Goal: Check status: Check status

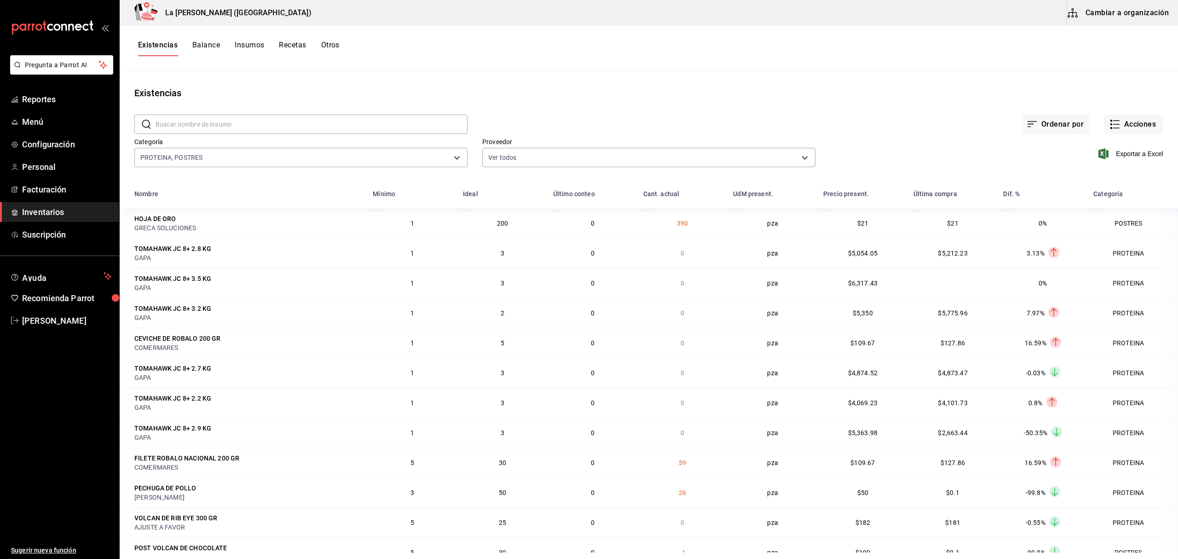
click at [328, 51] on button "Otros" at bounding box center [330, 49] width 18 height 16
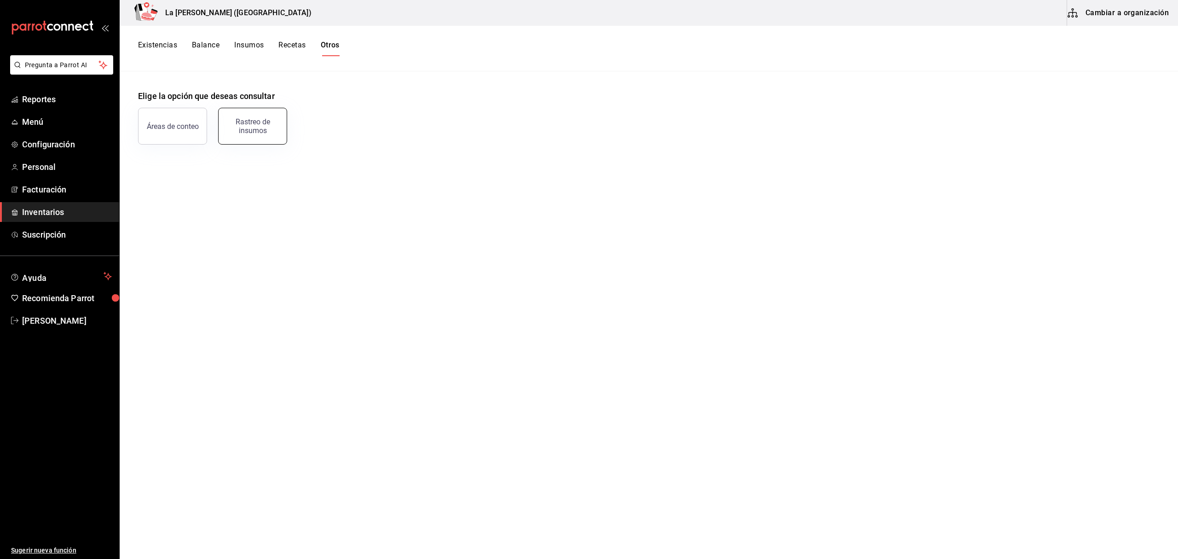
click at [238, 131] on div "Rastreo de insumos" at bounding box center [252, 125] width 57 height 17
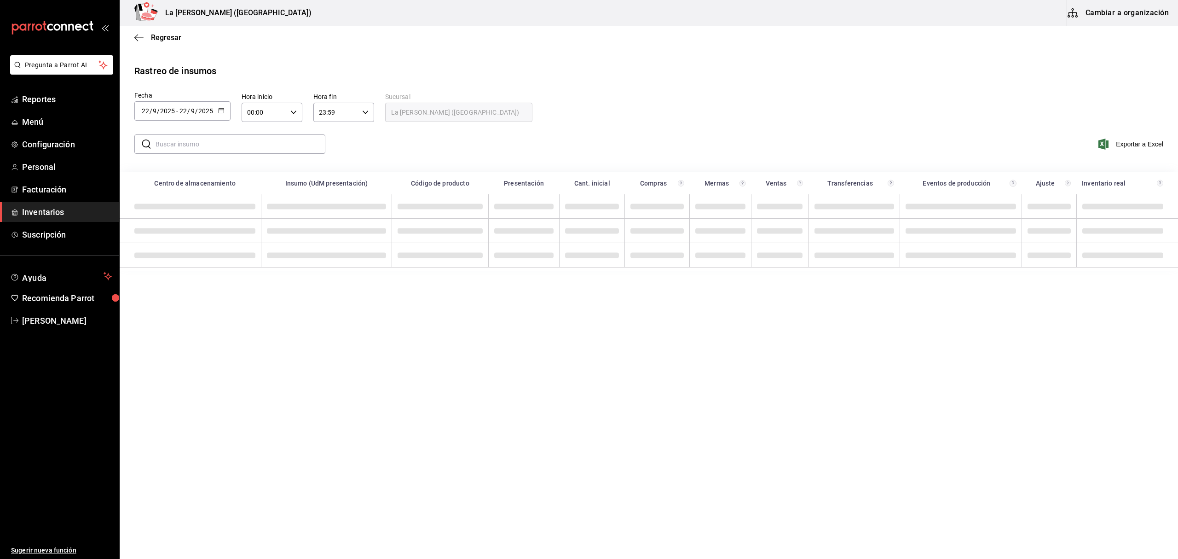
click at [188, 119] on div "[DATE] [DATE] - [DATE] [DATE]" at bounding box center [182, 110] width 96 height 19
click at [168, 284] on li "Rango de fechas" at bounding box center [177, 285] width 87 height 21
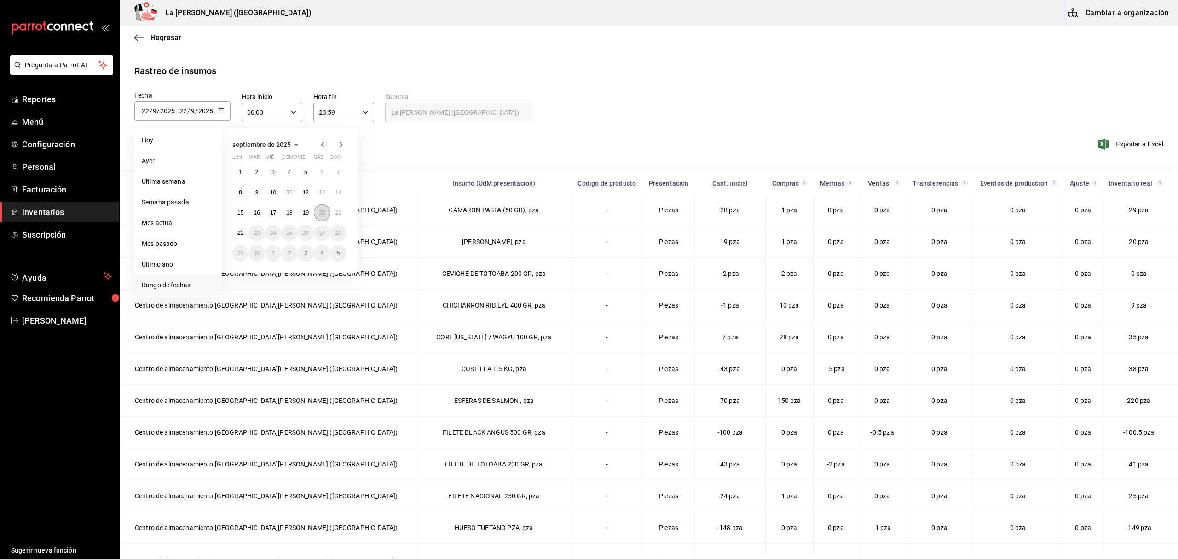
click at [319, 210] on abbr "20" at bounding box center [322, 212] width 6 height 6
click at [240, 234] on abbr "22" at bounding box center [241, 233] width 6 height 6
type input "[DATE]"
type input "20"
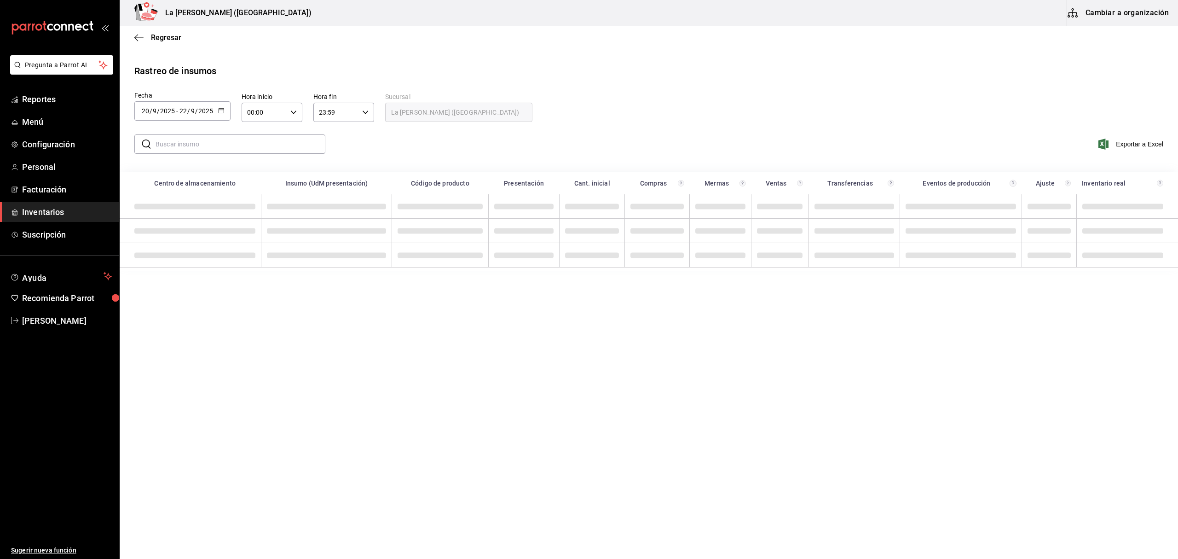
click at [269, 116] on input "00:00" at bounding box center [264, 112] width 45 height 18
click at [255, 170] on span "10" at bounding box center [257, 172] width 16 height 7
type input "10:00"
click at [340, 115] on div at bounding box center [589, 279] width 1178 height 559
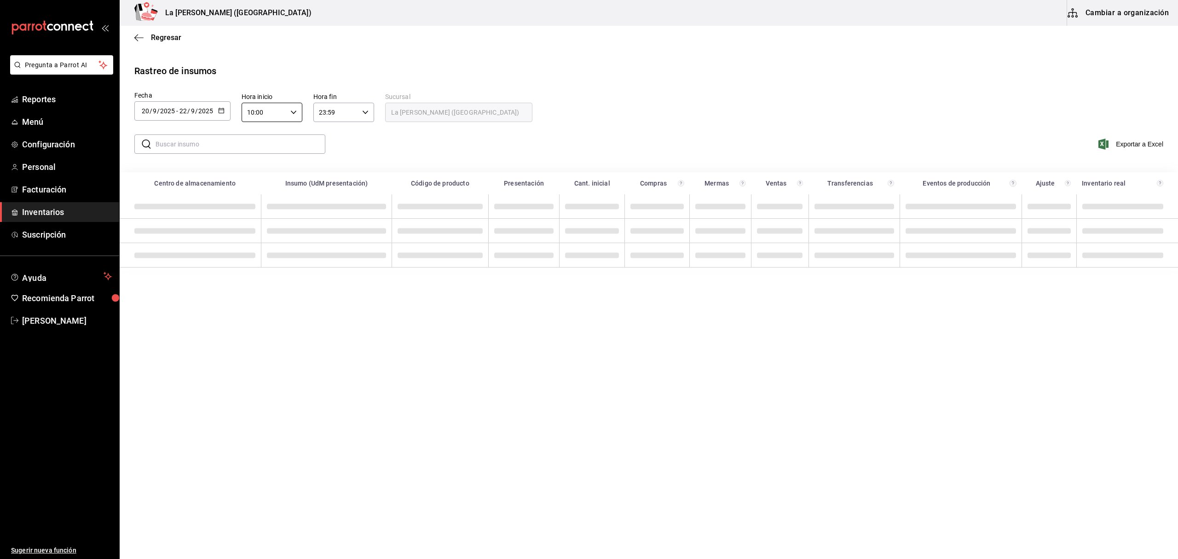
click at [343, 115] on input "23:59" at bounding box center [335, 112] width 45 height 18
click at [327, 141] on button "04" at bounding box center [328, 136] width 27 height 18
type input "04:59"
click at [233, 144] on div at bounding box center [589, 279] width 1178 height 559
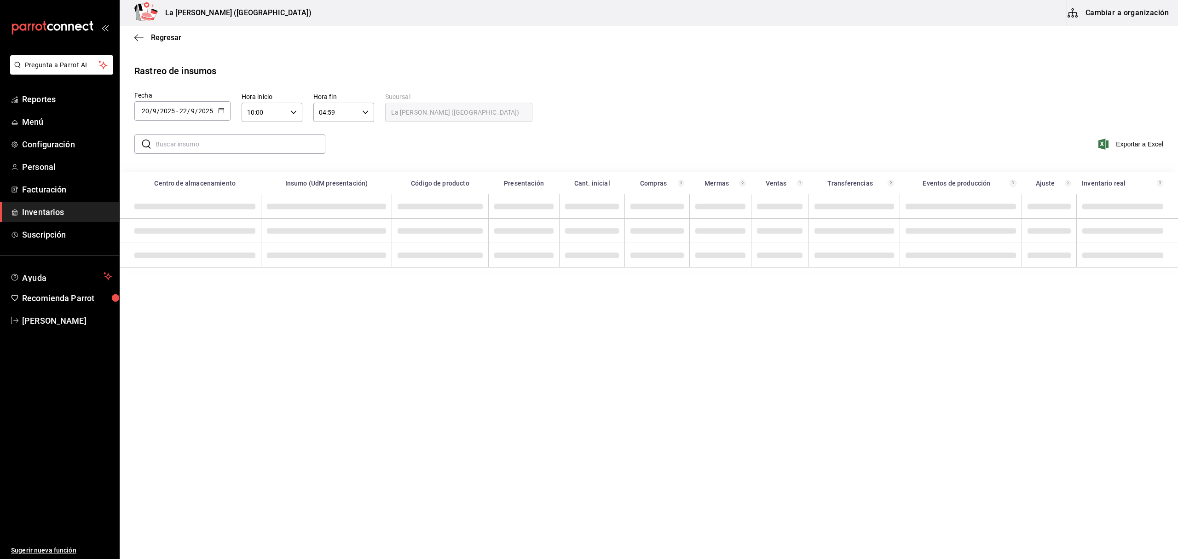
click at [229, 146] on input "text" at bounding box center [241, 144] width 170 height 18
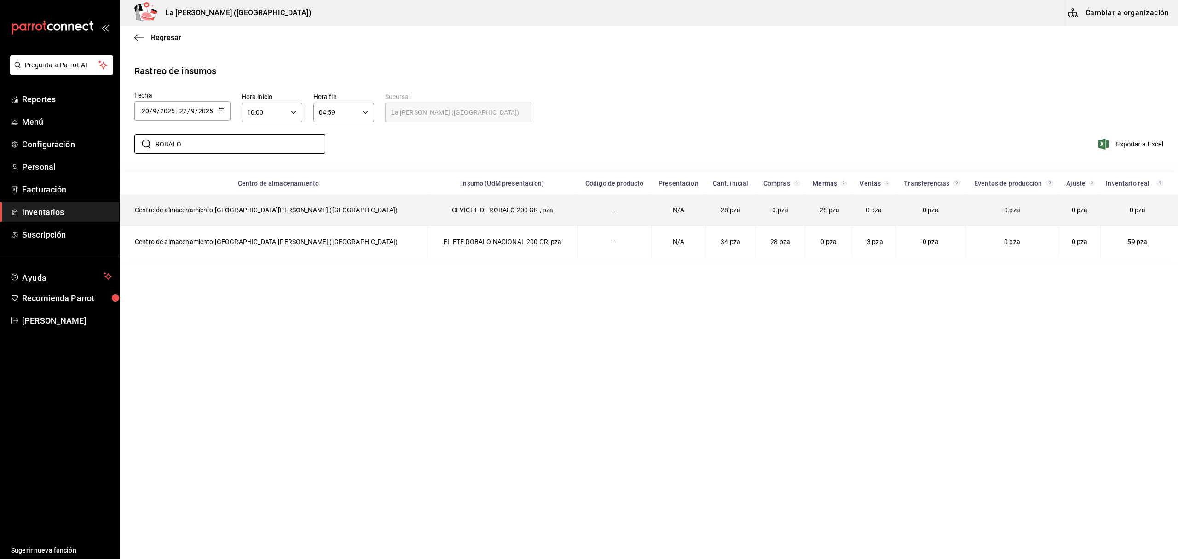
type input "ROBALO"
click at [428, 210] on td "CEVICHE DE ROBALO 200 GR , pza" at bounding box center [503, 210] width 150 height 32
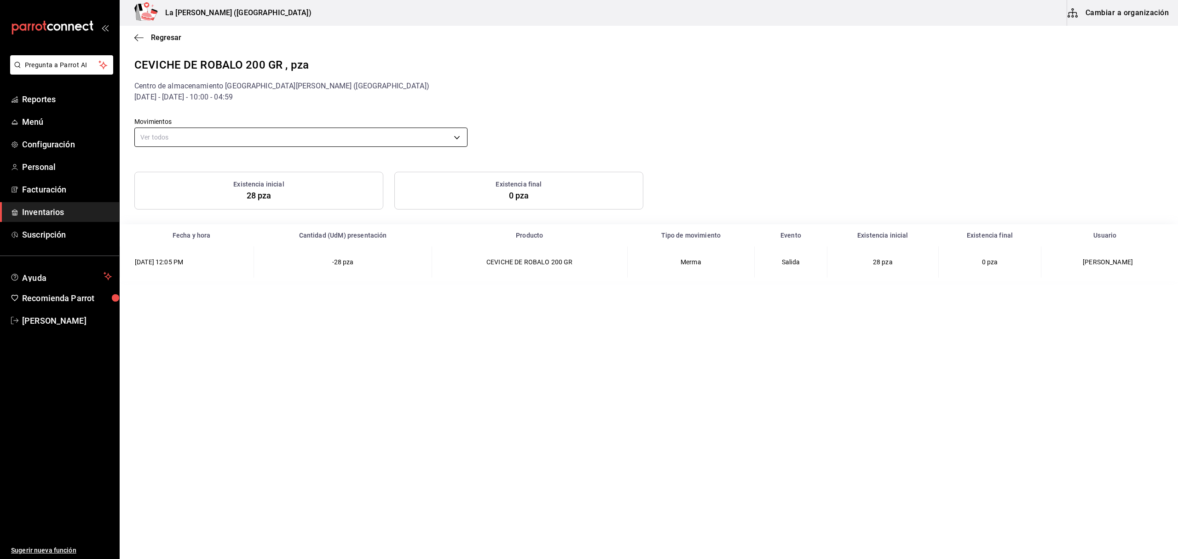
click at [271, 134] on body "Pregunta a Parrot AI Reportes Menú Configuración Personal Facturación Inventari…" at bounding box center [589, 278] width 1178 height 557
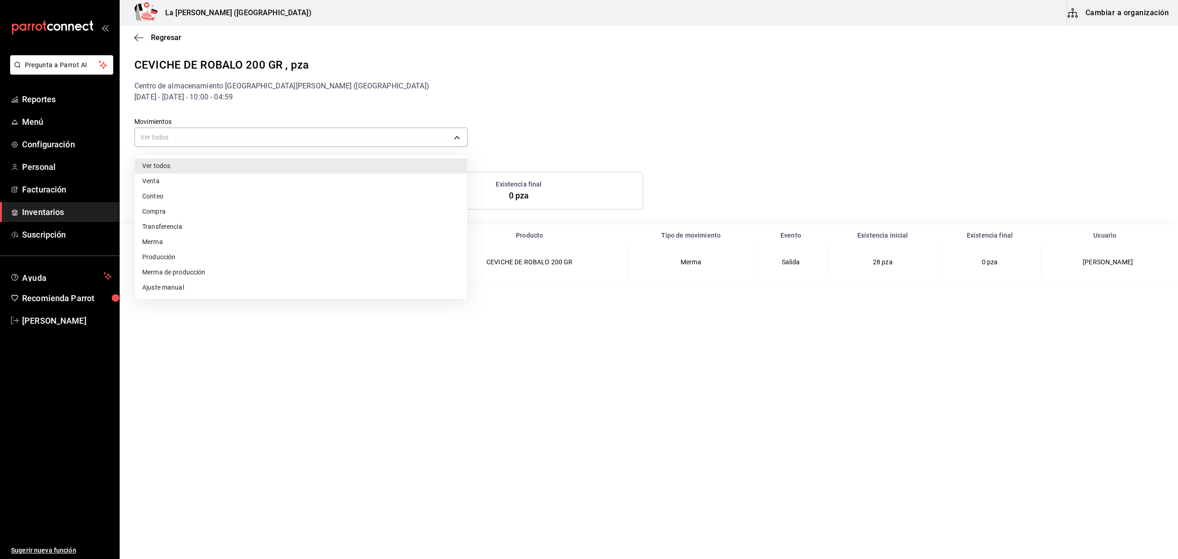
click at [491, 91] on div at bounding box center [589, 279] width 1178 height 559
click at [261, 136] on body "Pregunta a Parrot AI Reportes Menú Configuración Personal Facturación Inventari…" at bounding box center [589, 278] width 1178 height 557
click at [168, 181] on li "Venta" at bounding box center [301, 181] width 332 height 15
type input "ORDER"
